Goal: Information Seeking & Learning: Check status

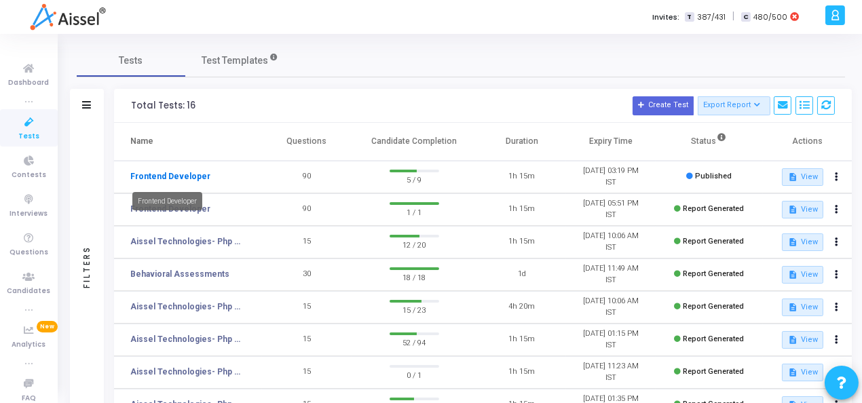
click at [175, 179] on link "Frontend Developer" at bounding box center [170, 176] width 80 height 12
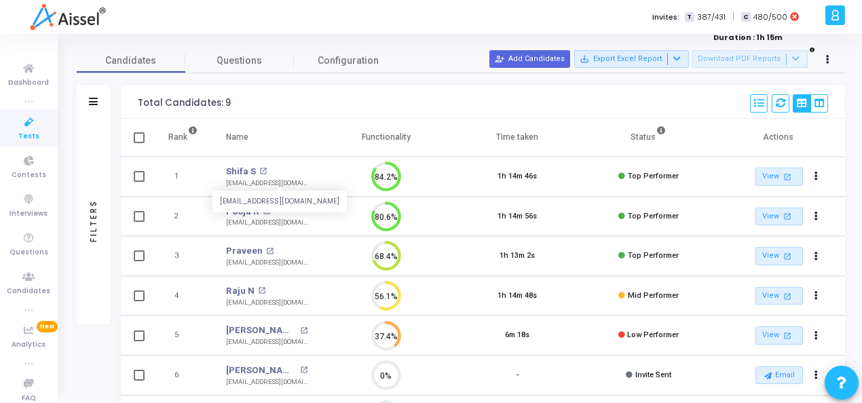
scroll to position [67, 0]
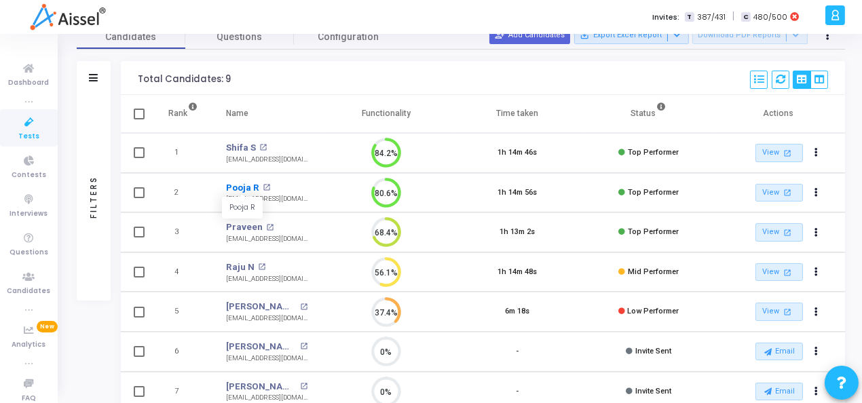
click at [242, 186] on link "Pooja R" at bounding box center [242, 188] width 33 height 14
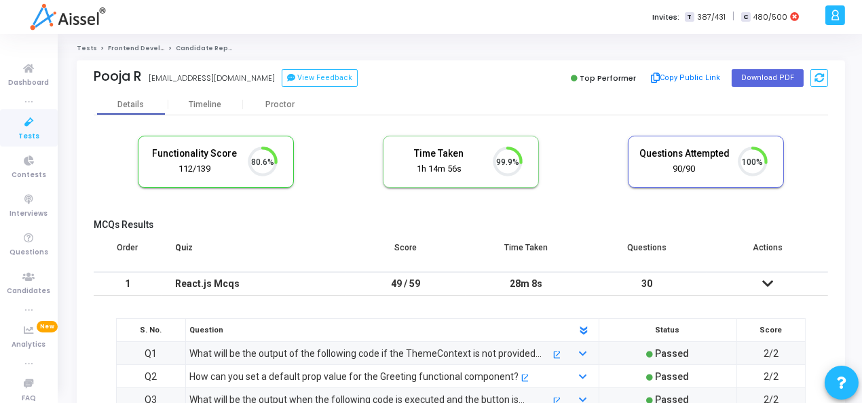
scroll to position [29, 35]
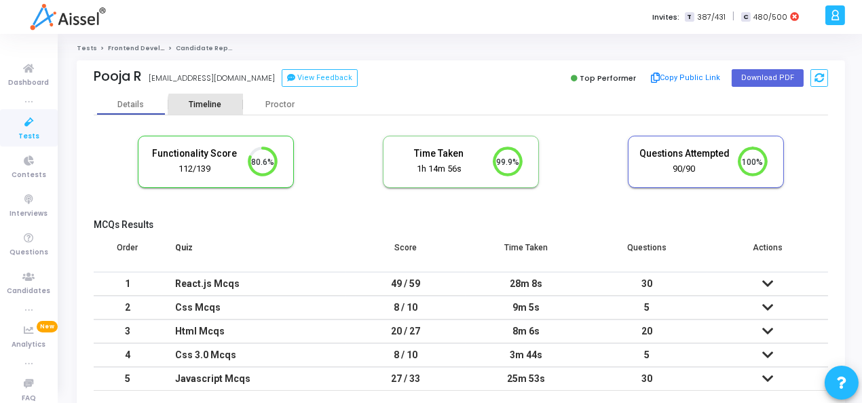
click at [213, 109] on div "Timeline" at bounding box center [205, 105] width 33 height 10
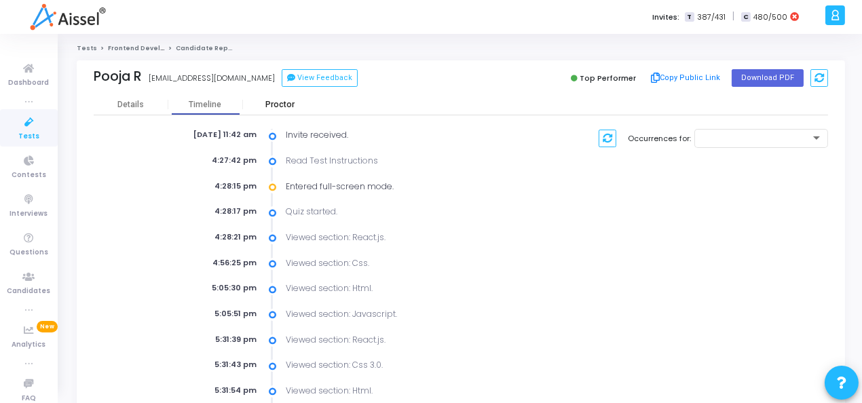
click at [276, 107] on div "Proctor" at bounding box center [280, 105] width 75 height 10
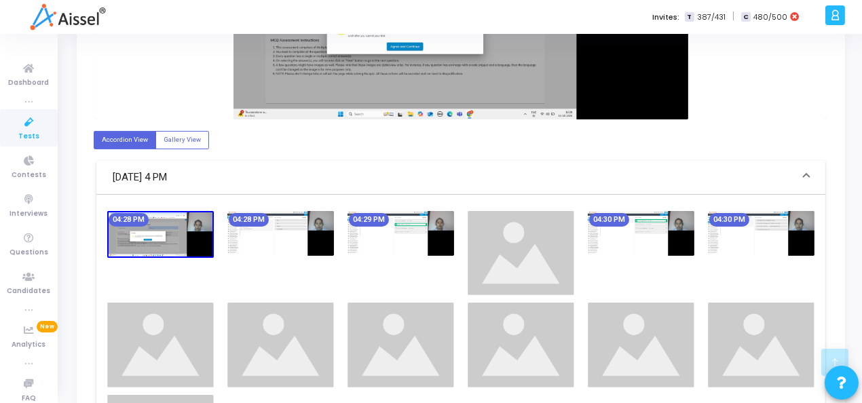
scroll to position [407, 0]
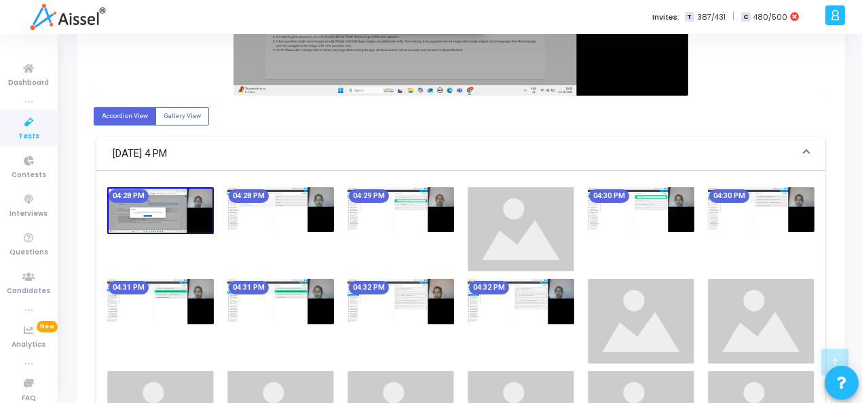
click at [272, 222] on img at bounding box center [280, 209] width 107 height 45
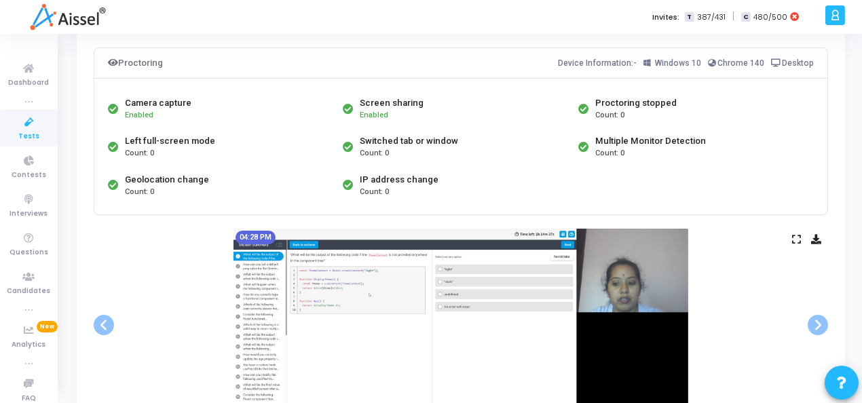
scroll to position [11, 0]
